Goal: Task Accomplishment & Management: Manage account settings

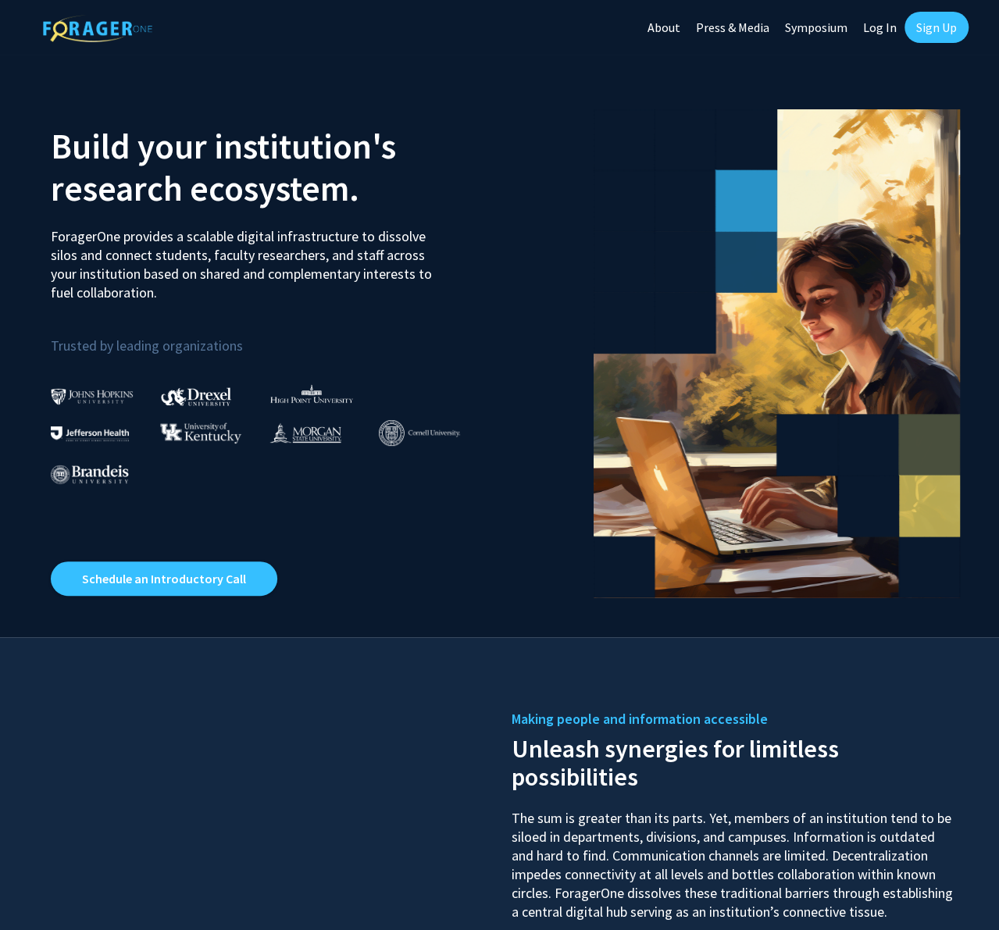
click at [875, 27] on link "Log In" at bounding box center [879, 27] width 49 height 55
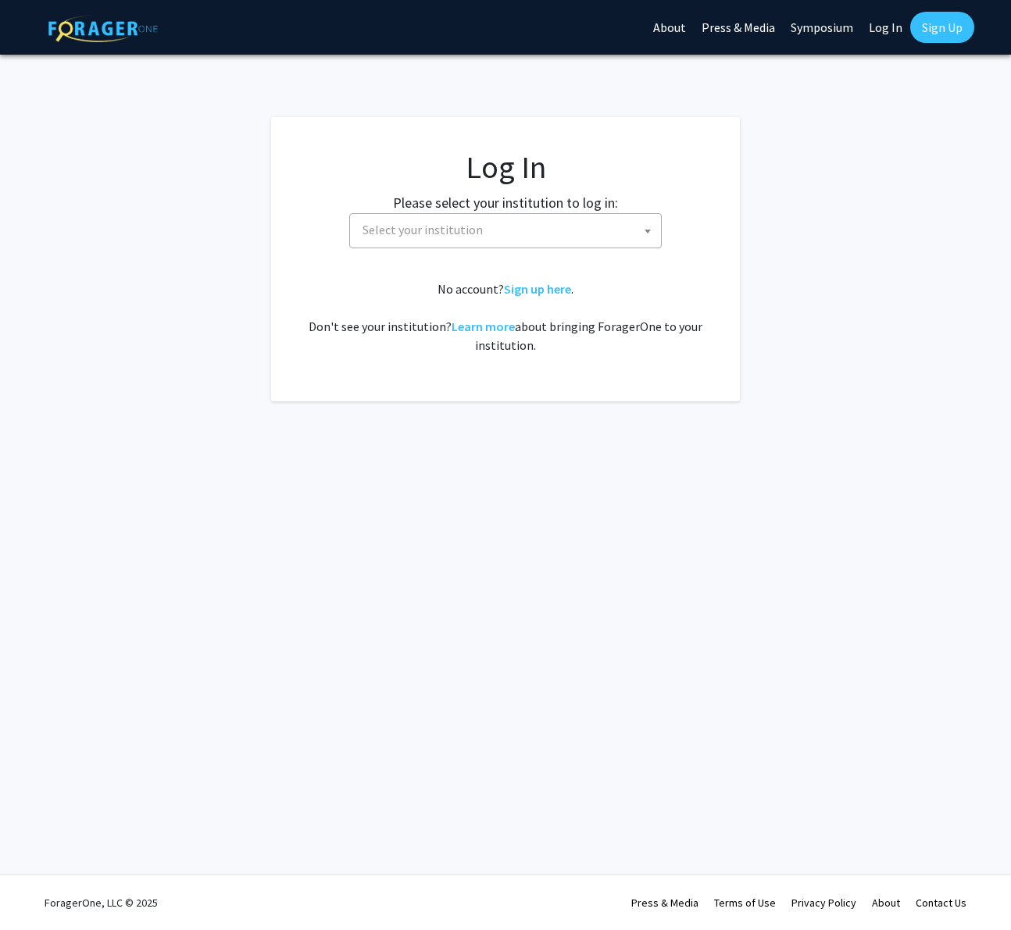
click at [493, 236] on span "Select your institution" at bounding box center [508, 230] width 305 height 32
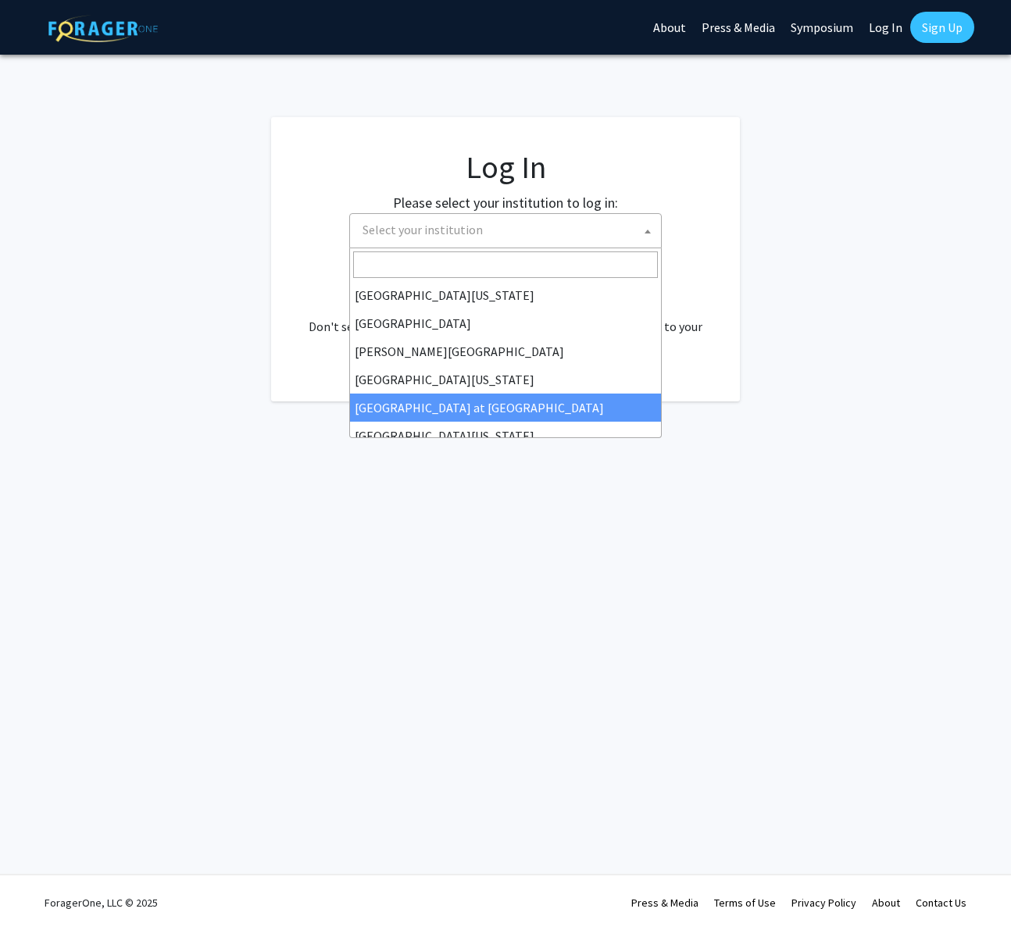
scroll to position [312, 0]
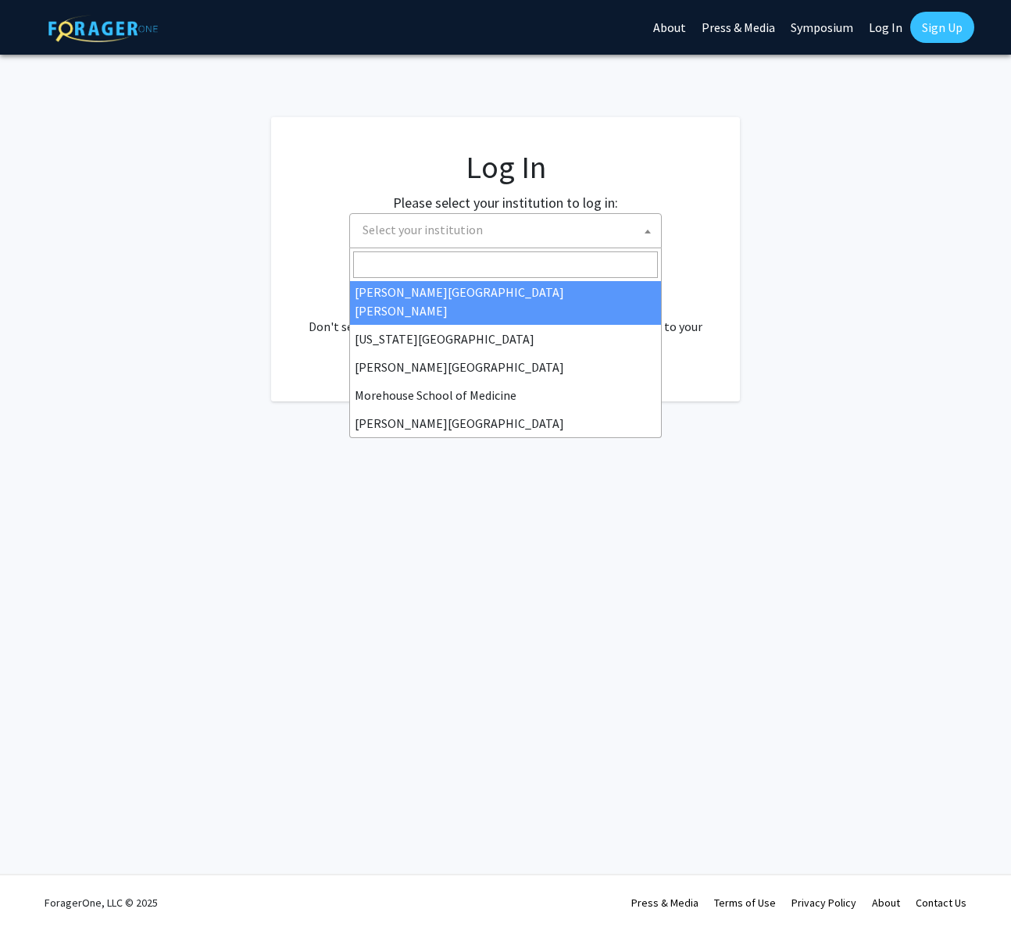
select select "1"
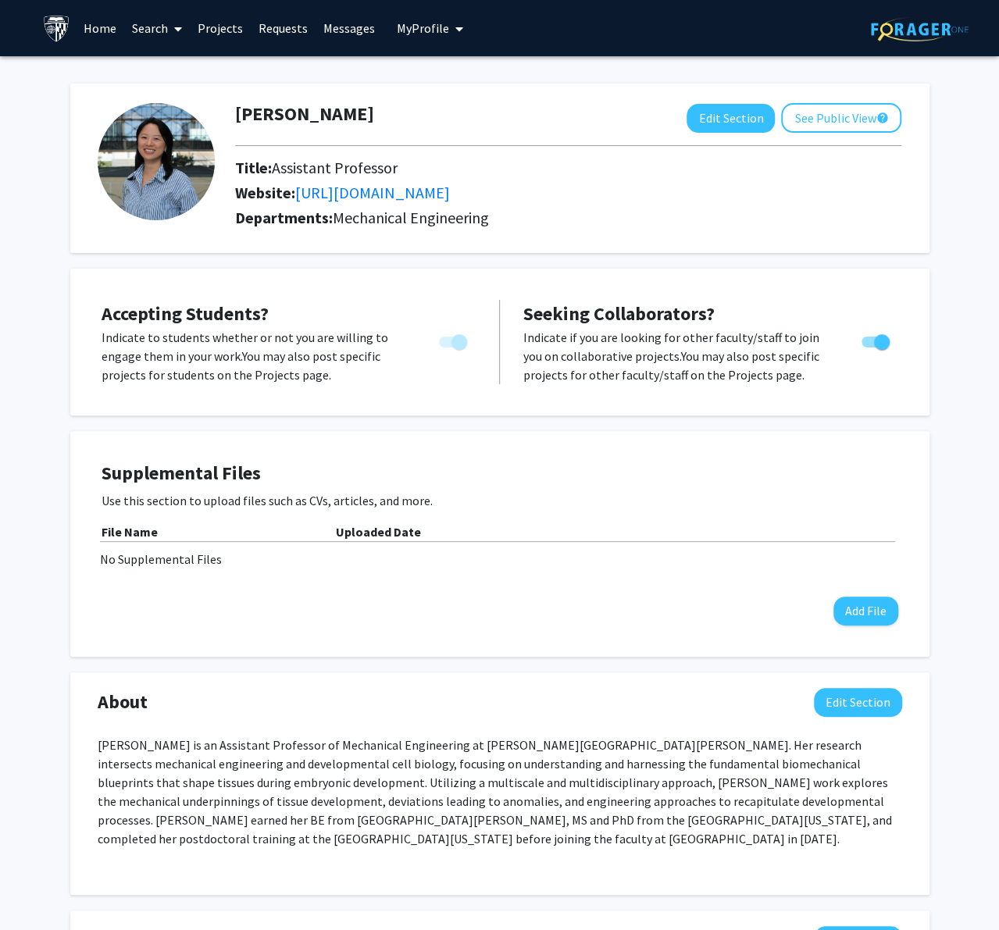
click at [933, 27] on img at bounding box center [920, 29] width 98 height 24
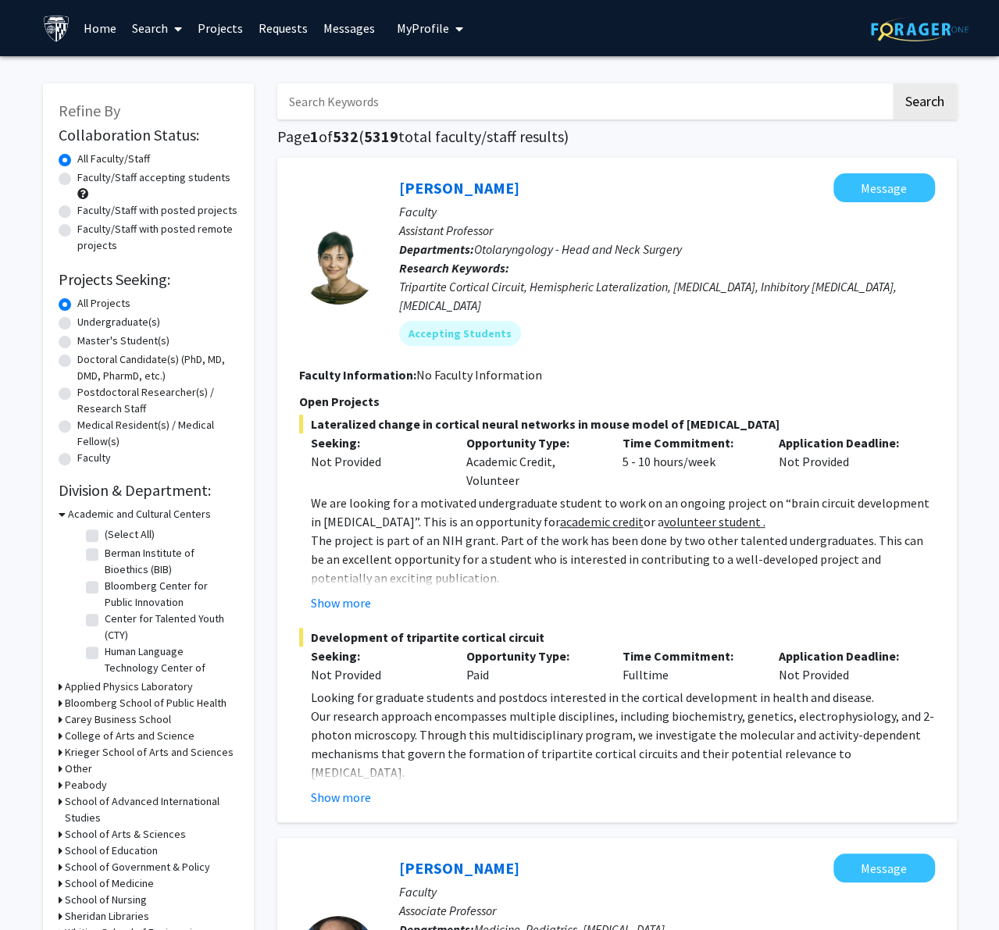
click at [424, 30] on span "My Profile" at bounding box center [423, 28] width 52 height 16
click at [266, 23] on link "Requests" at bounding box center [283, 28] width 65 height 55
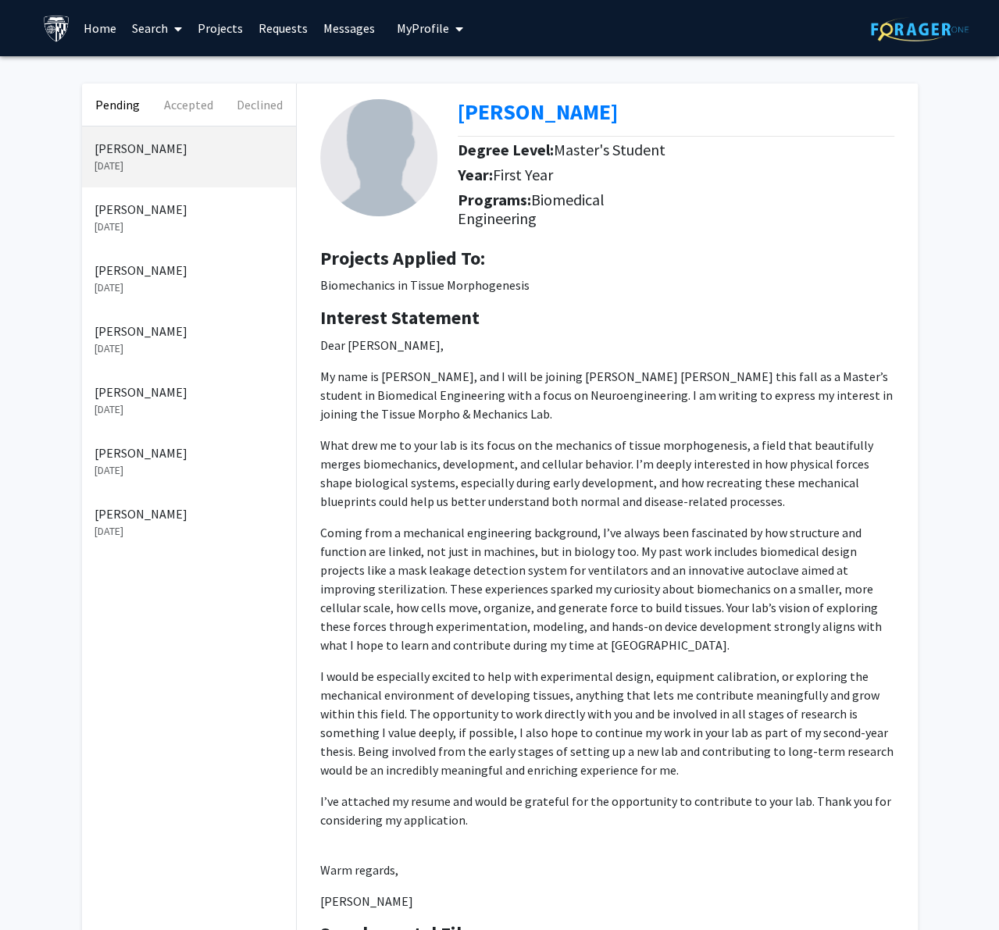
click at [226, 27] on link "Projects" at bounding box center [220, 28] width 61 height 55
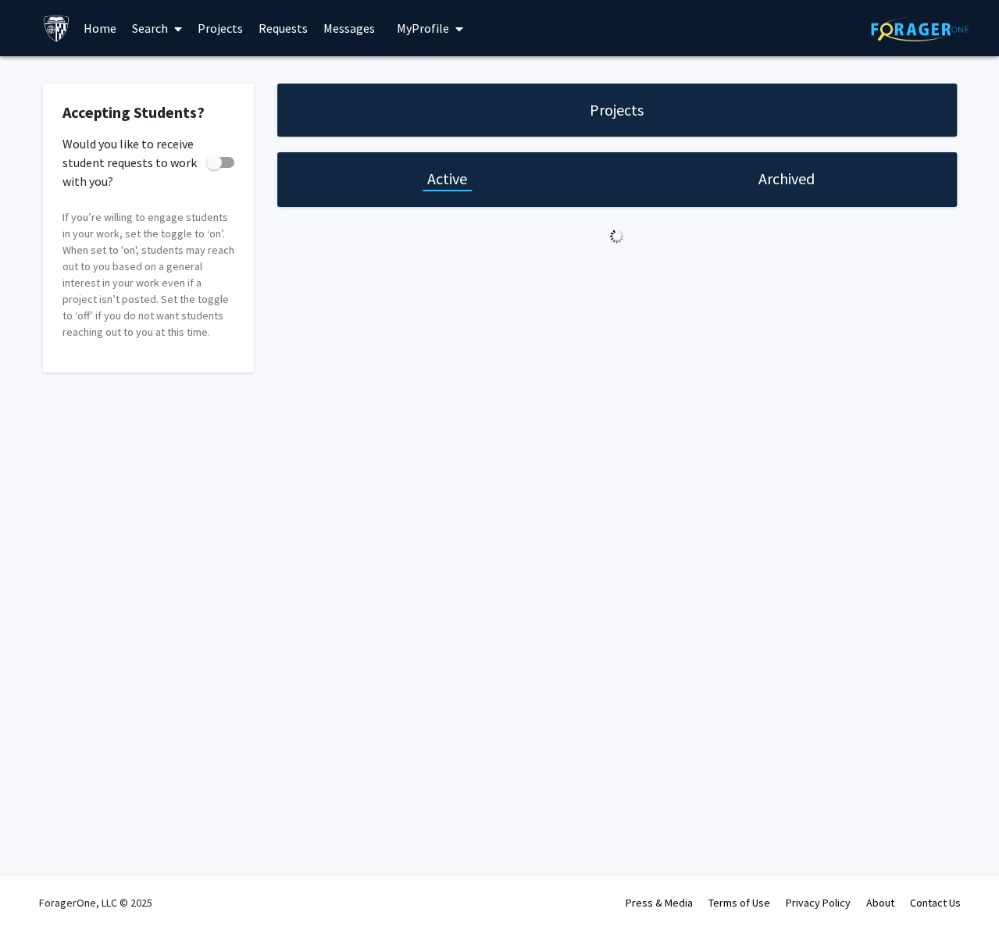
checkbox input "true"
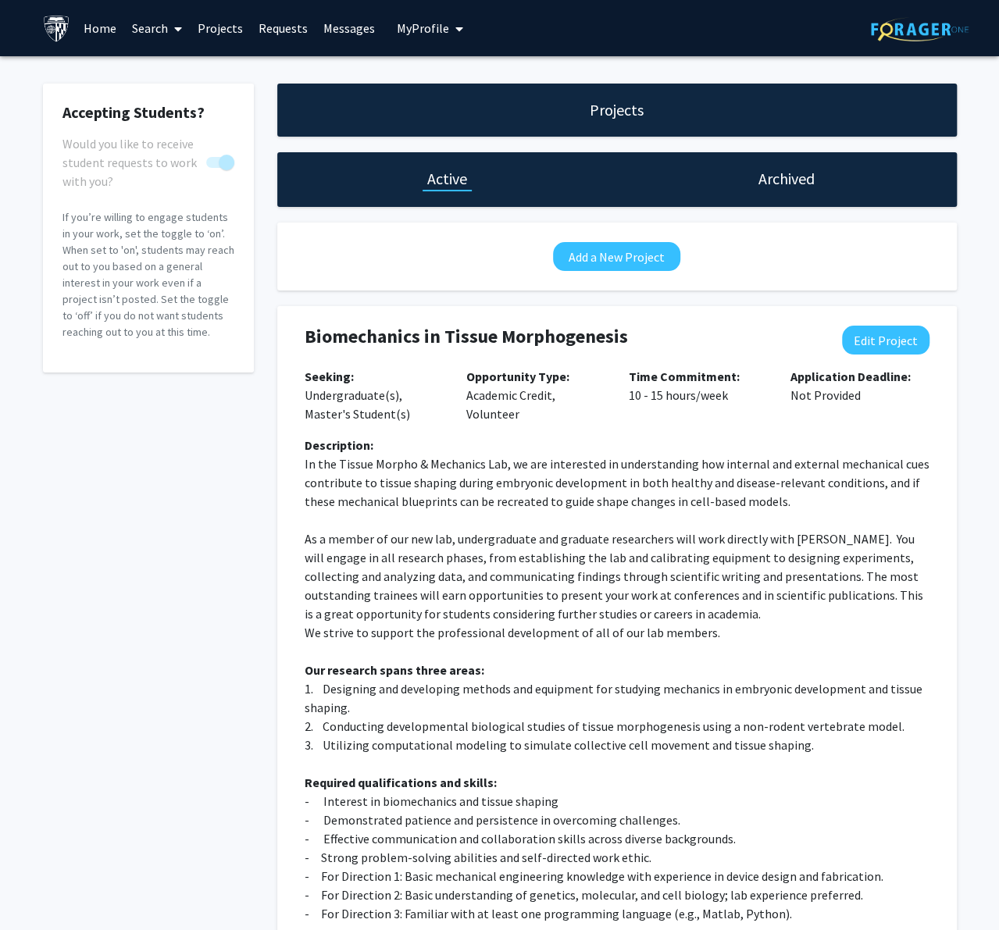
drag, startPoint x: 245, startPoint y: 469, endPoint x: 281, endPoint y: 456, distance: 38.3
click at [245, 469] on div "Accepting Students? Would you like to receive student requests to work with you…" at bounding box center [148, 582] width 234 height 997
click at [901, 350] on button "Edit Project" at bounding box center [885, 340] width 87 height 29
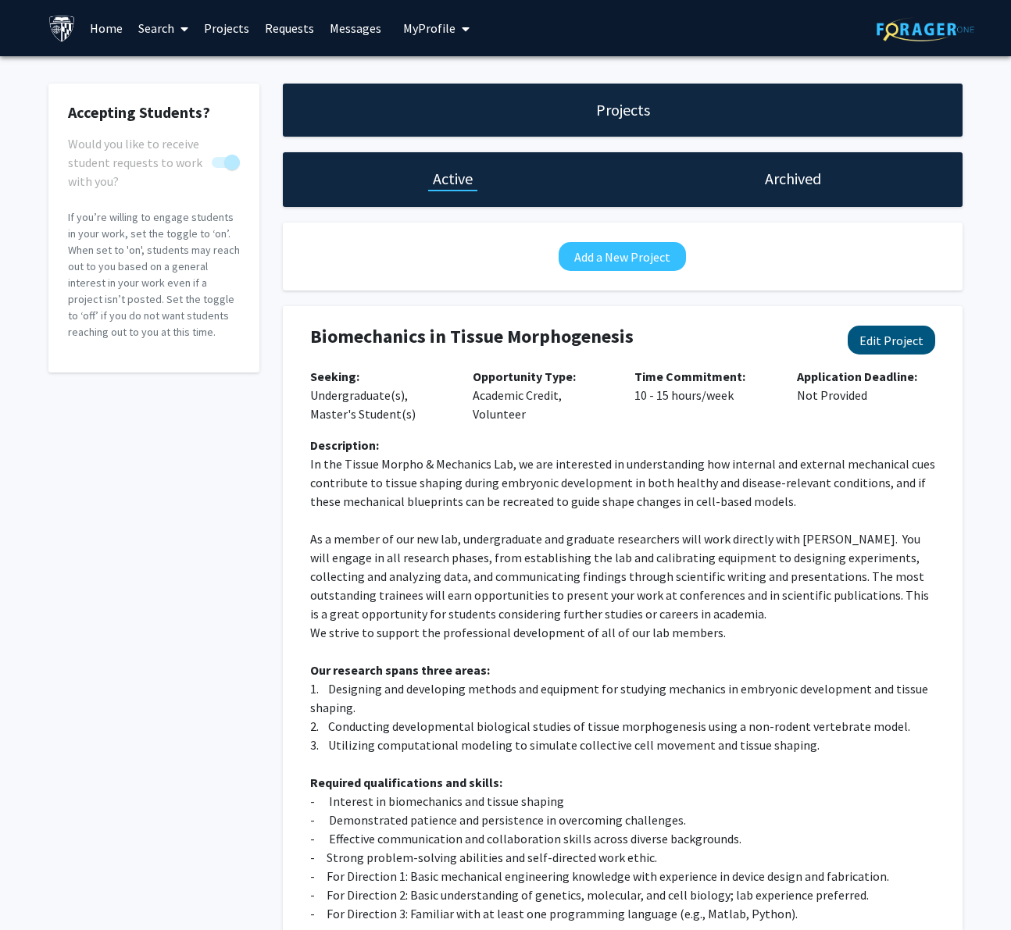
select select "10 - 15"
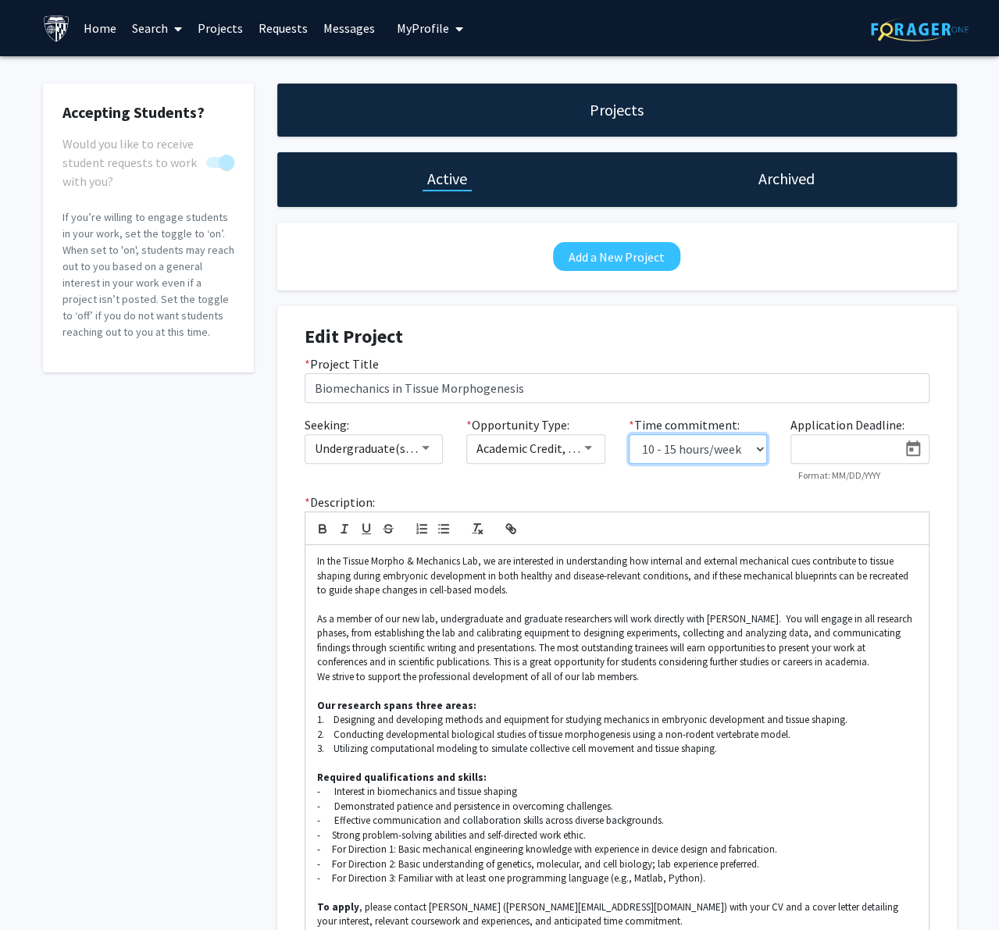
click at [760, 457] on select "0 - 5 hours/week 5 - 10 hours/week 10 - 15 hours/week 15 - 20 hours/week 20 - 3…" at bounding box center [698, 449] width 139 height 30
click at [758, 457] on select "0 - 5 hours/week 5 - 10 hours/week 10 - 15 hours/week 15 - 20 hours/week 20 - 3…" at bounding box center [698, 449] width 139 height 30
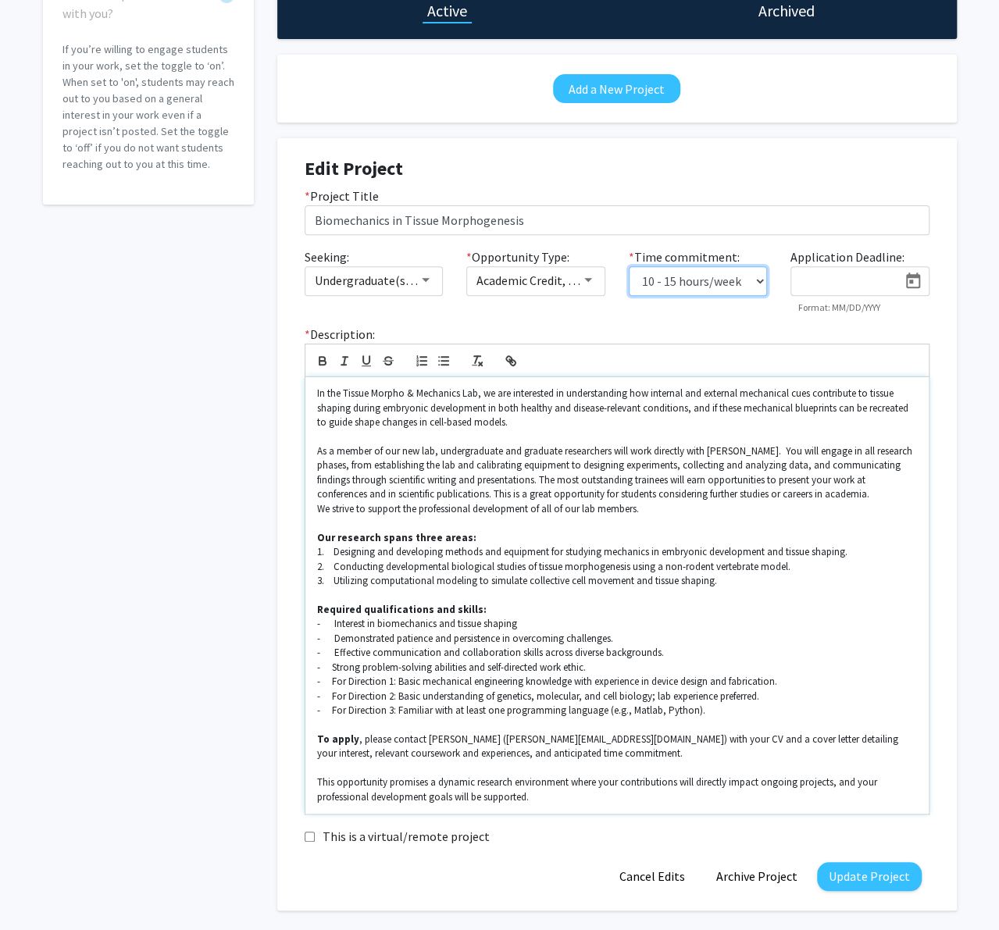
scroll to position [230, 0]
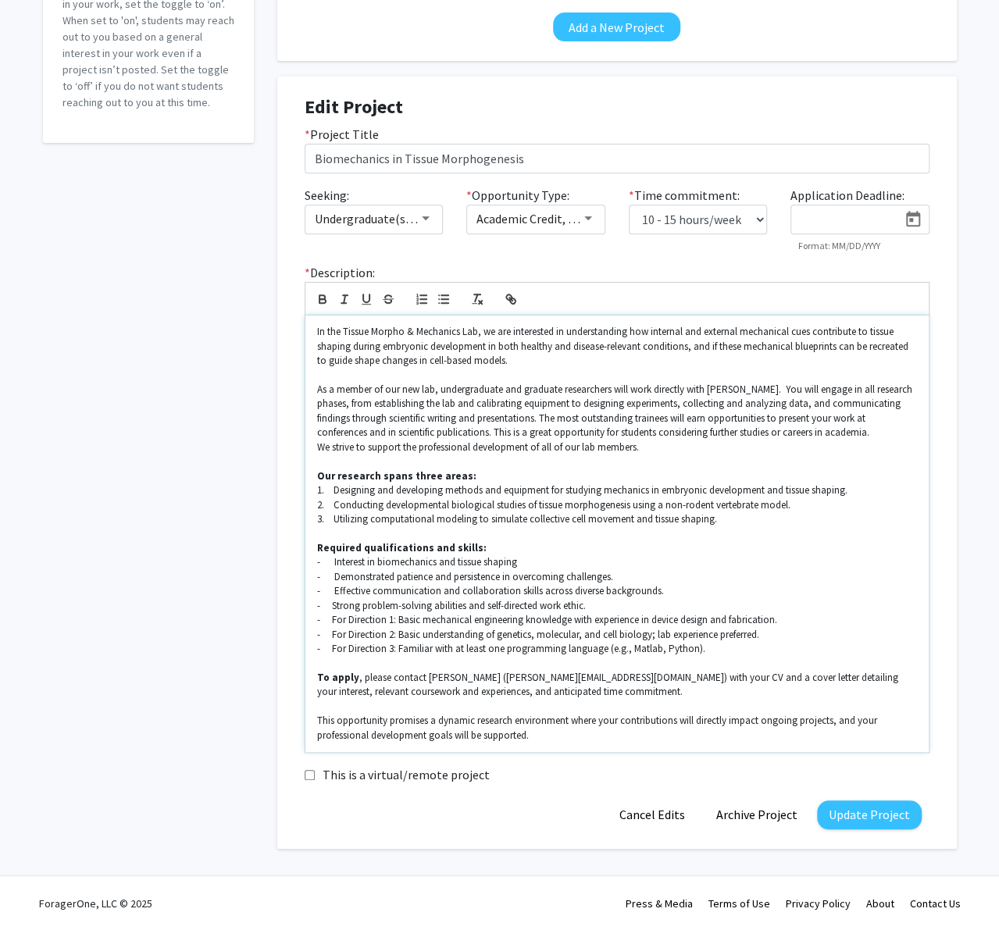
click at [697, 613] on p "- For Direction 1: Basic mechanical engineering knowledge with experience in de…" at bounding box center [617, 620] width 600 height 14
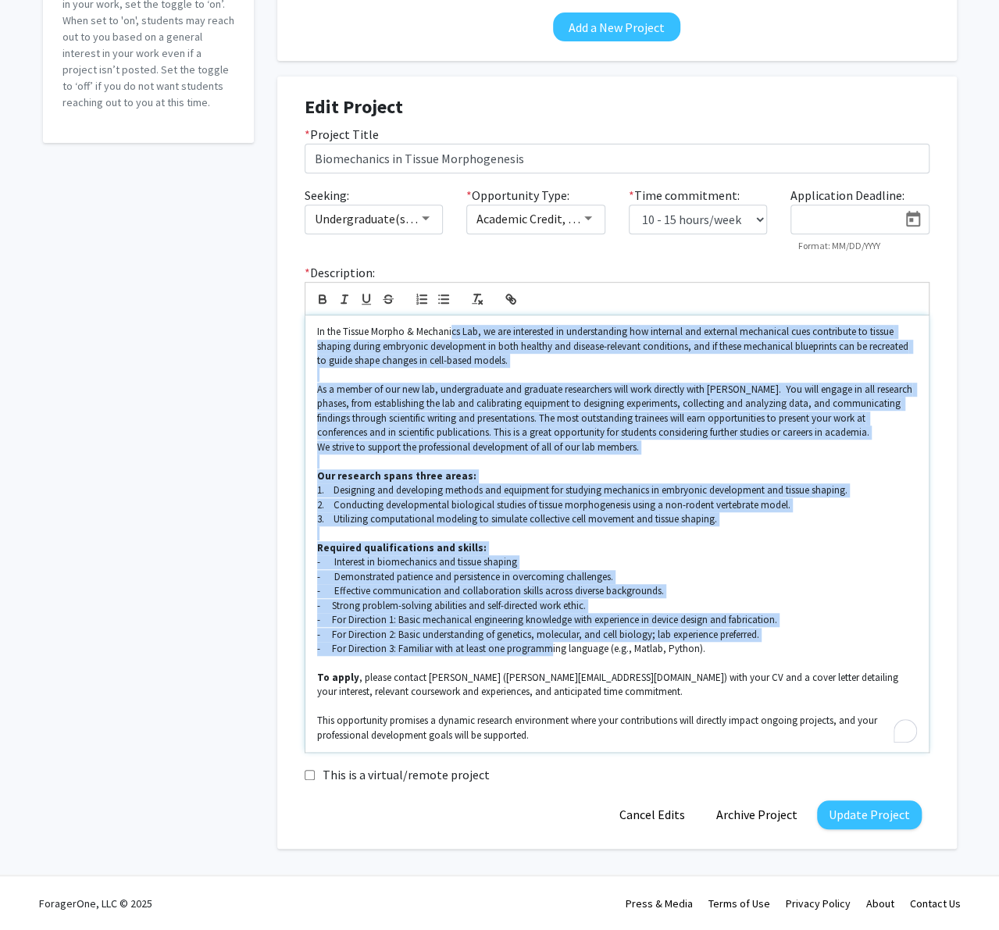
drag, startPoint x: 526, startPoint y: 625, endPoint x: 450, endPoint y: 323, distance: 311.8
click at [450, 323] on div "In the Tissue Morpho & Mechanics Lab, we are interested in understanding how in…" at bounding box center [616, 534] width 623 height 437
click at [579, 489] on p "1. Designing and developing methods and equipment for studying mechanics in emb…" at bounding box center [617, 490] width 600 height 14
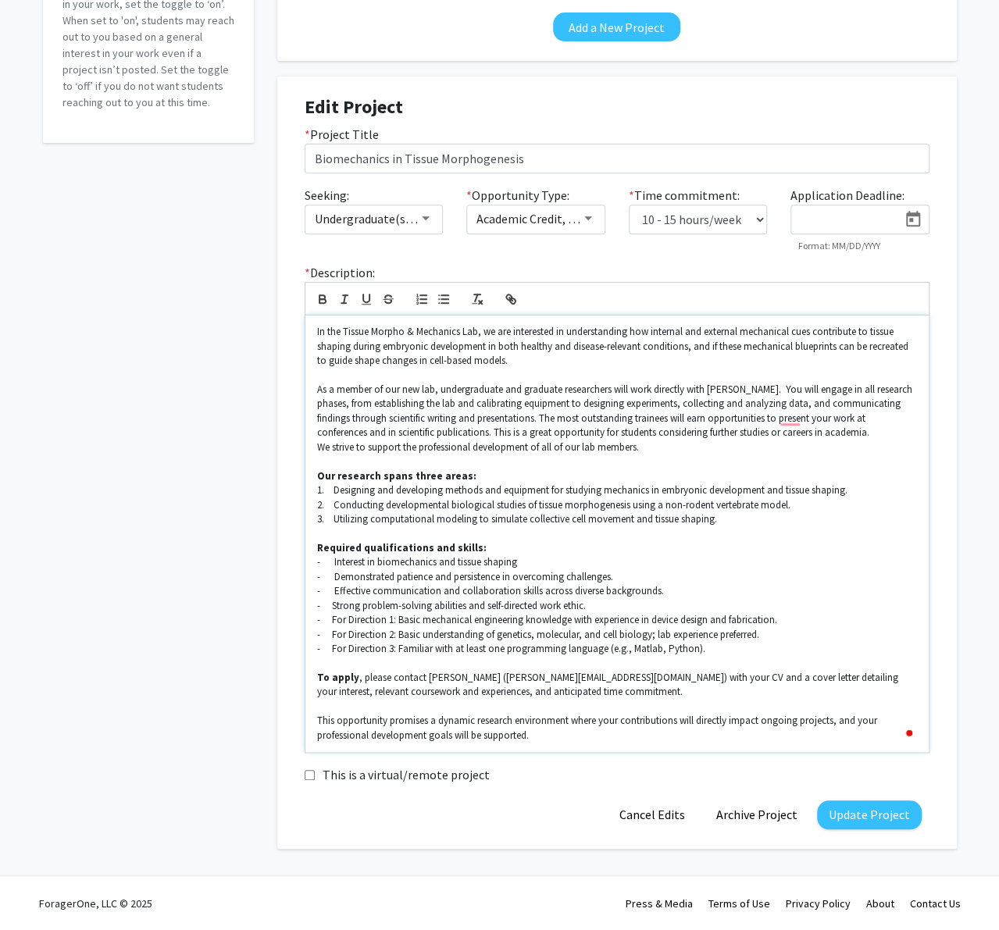
click at [323, 507] on p "2. Conducting developmental biological studies of tissue morphogenesis using a …" at bounding box center [617, 505] width 600 height 14
click at [330, 505] on p "2. Conducting developmental biological studies of tissue morphogenesis using a …" at bounding box center [617, 505] width 600 height 14
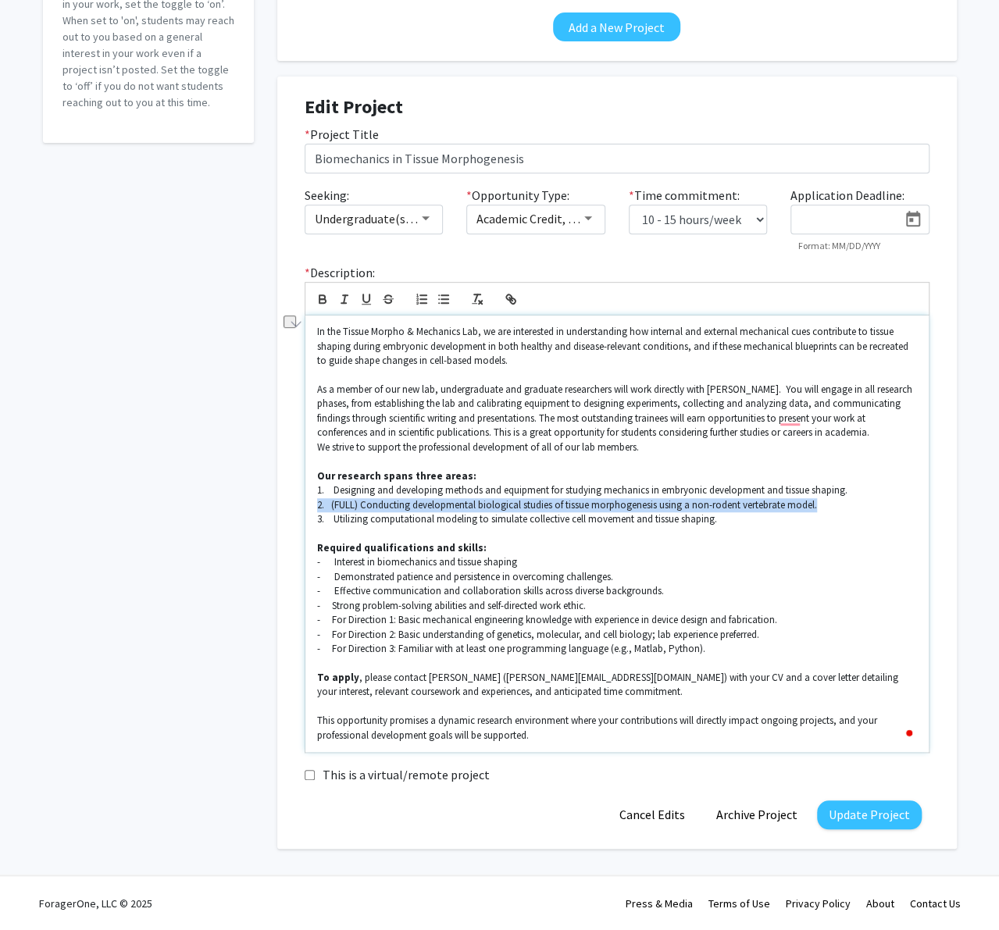
drag, startPoint x: 833, startPoint y: 505, endPoint x: 319, endPoint y: 503, distance: 514.7
click at [319, 503] on p "2. (FULL) Conducting developmental biological studies of tissue morphogenesis u…" at bounding box center [617, 505] width 600 height 14
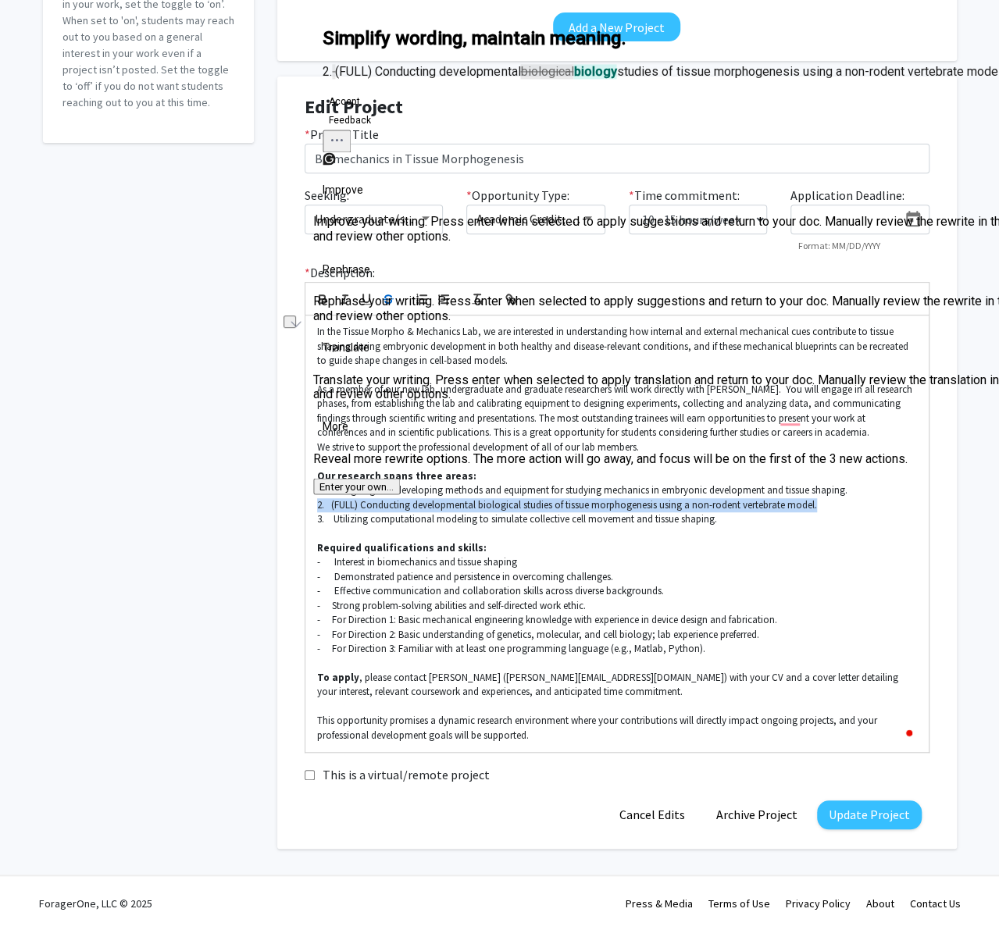
click at [383, 298] on icon "button" at bounding box center [388, 299] width 14 height 14
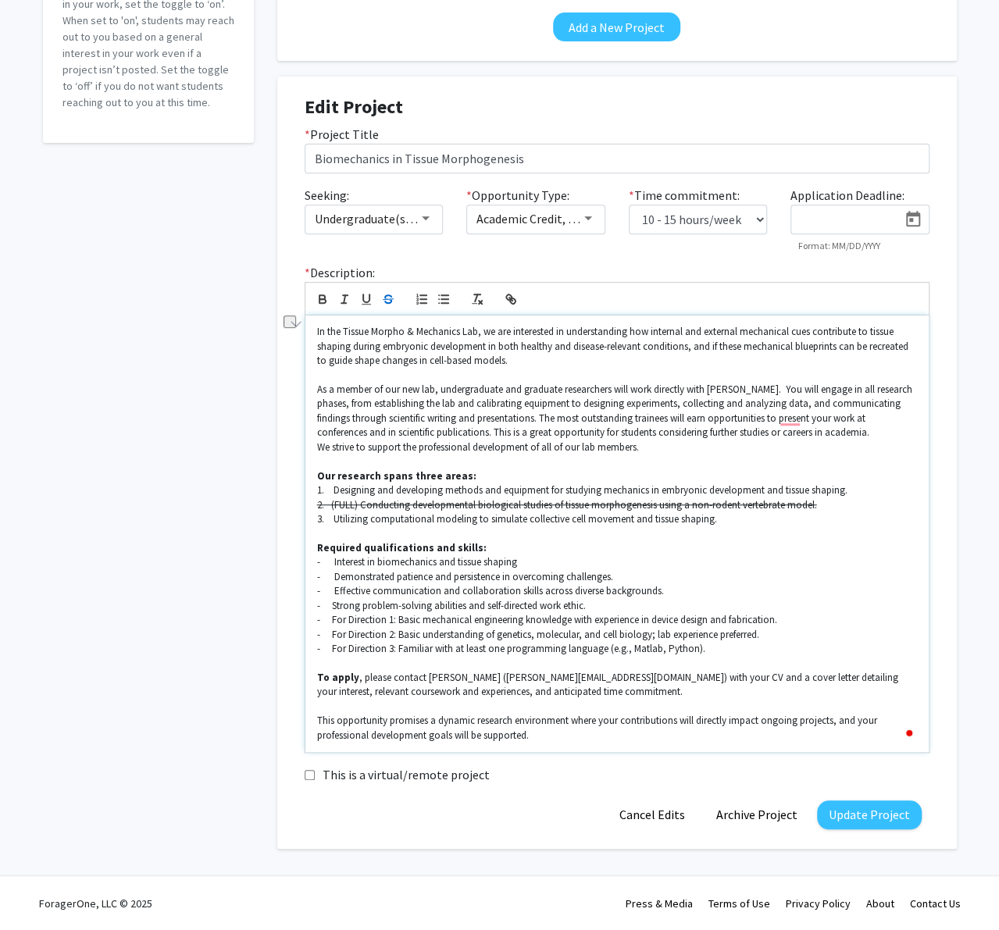
click at [510, 524] on p "3. Utilizing computational modeling to simulate collective cell movement and ti…" at bounding box center [617, 519] width 600 height 14
drag, startPoint x: 864, startPoint y: 491, endPoint x: 303, endPoint y: 487, distance: 560.8
click at [303, 487] on div "* Description: In the Tissue Morpho & Mechanics Lab, we are interested in under…" at bounding box center [617, 508] width 648 height 490
click at [465, 524] on p "3. Utilizing computational modeling to simulate collective cell movement and ti…" at bounding box center [617, 519] width 600 height 14
drag, startPoint x: 317, startPoint y: 490, endPoint x: 867, endPoint y: 496, distance: 549.9
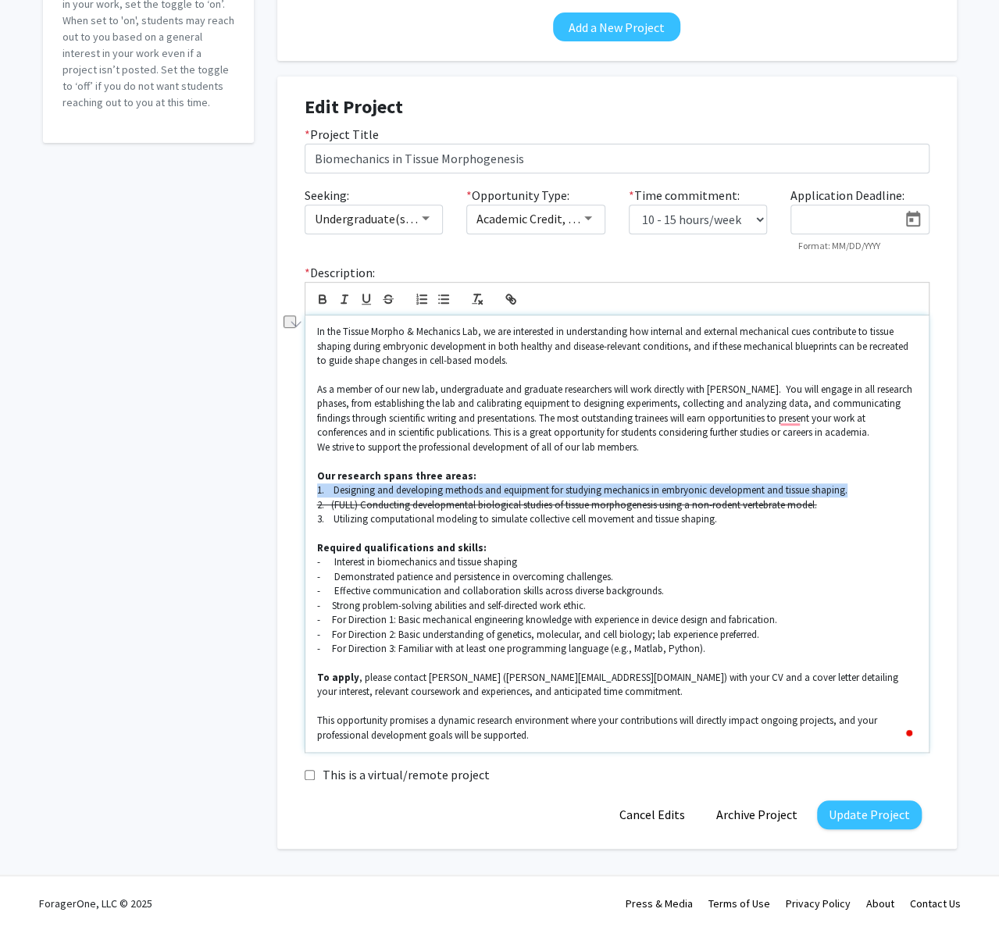
click at [867, 496] on p "1. Designing and developing methods and equipment for studying mechanics in emb…" at bounding box center [617, 490] width 600 height 14
click at [393, 302] on icon "button" at bounding box center [388, 299] width 14 height 14
click at [804, 554] on p "Required qualifications and skills:" at bounding box center [617, 548] width 600 height 14
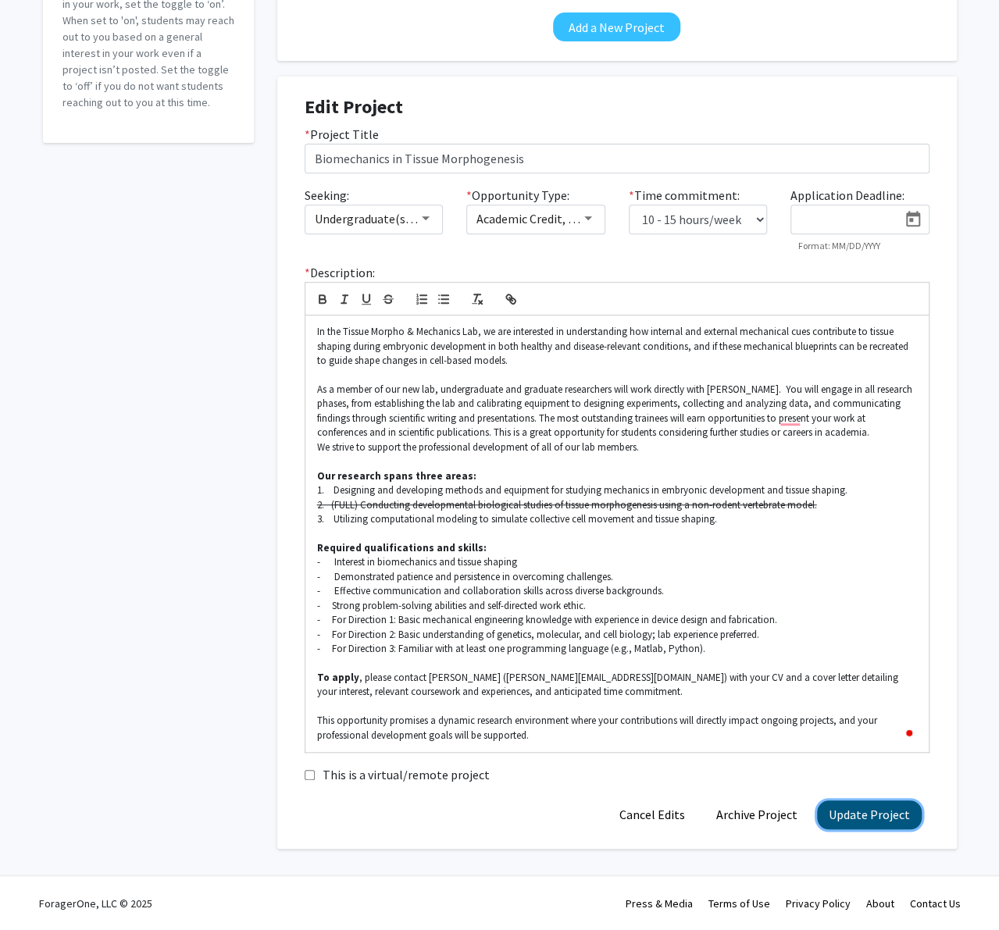
click at [875, 818] on button "Update Project" at bounding box center [869, 815] width 105 height 29
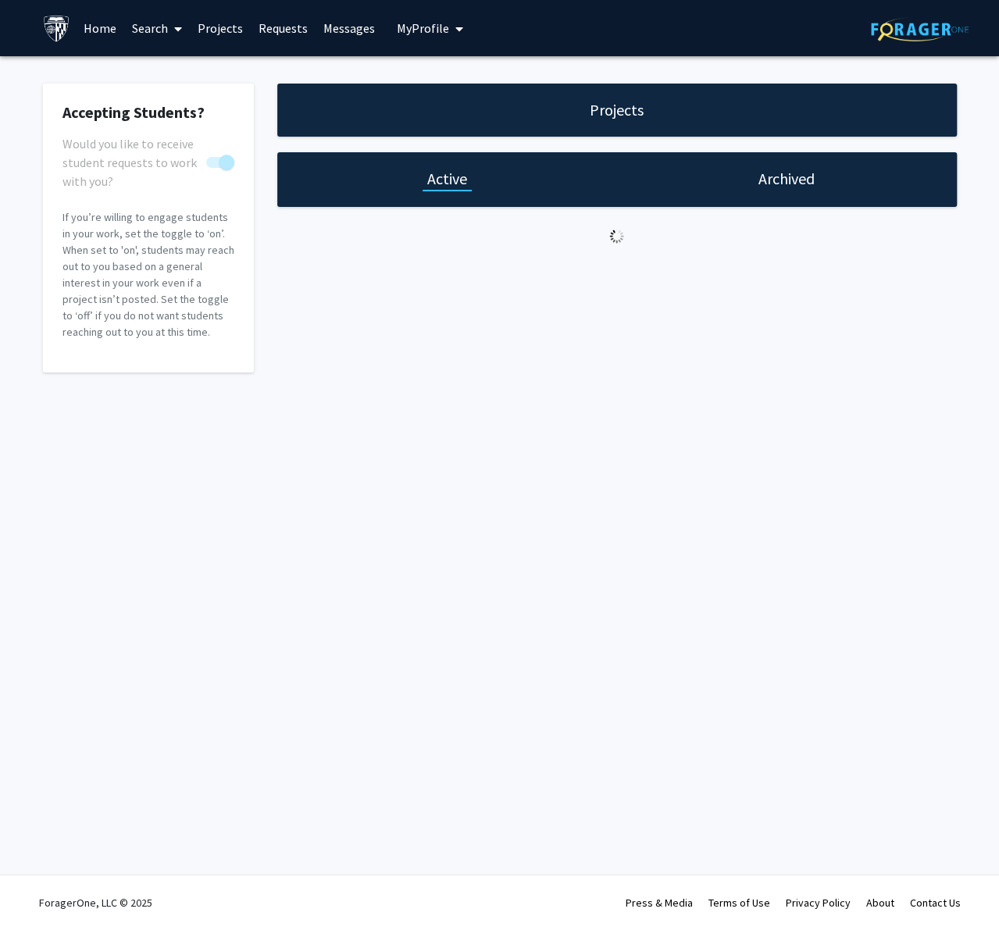
scroll to position [0, 0]
